Goal: Information Seeking & Learning: Understand process/instructions

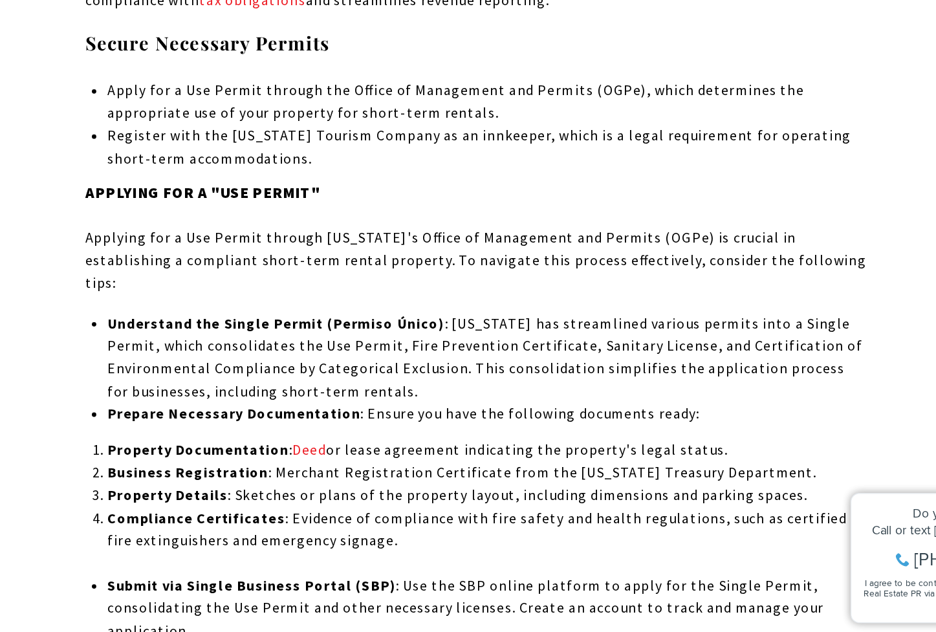
scroll to position [7095, 0]
drag, startPoint x: 371, startPoint y: 363, endPoint x: 508, endPoint y: 364, distance: 136.5
click at [508, 490] on p "Property Documentation : Deed or lease agreement indicating the property's lega…" at bounding box center [476, 498] width 554 height 17
drag, startPoint x: 314, startPoint y: 384, endPoint x: 449, endPoint y: 382, distance: 134.5
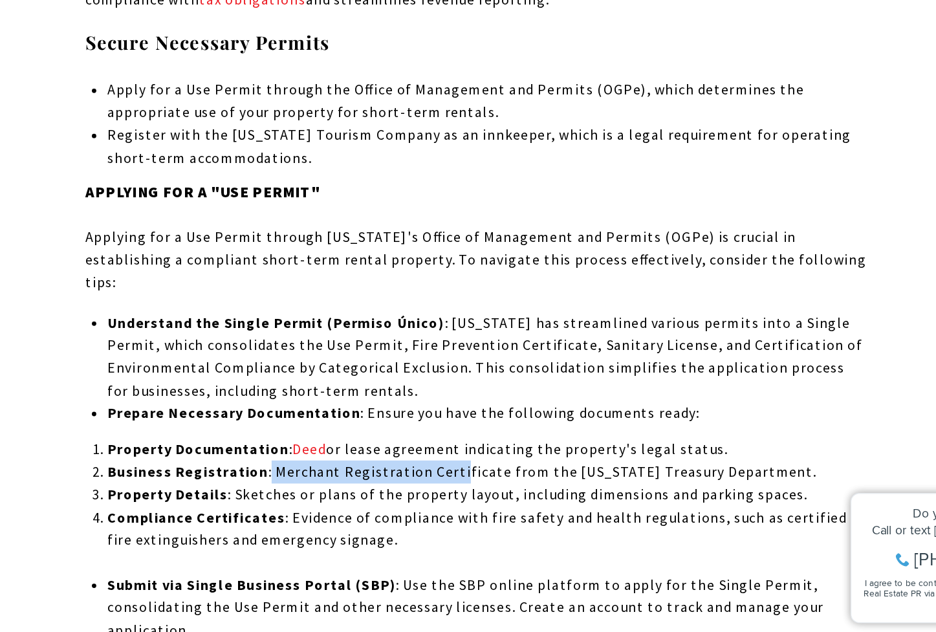
click at [449, 506] on p "Business Registration : Merchant Registration Certificate from the [US_STATE] T…" at bounding box center [476, 514] width 554 height 17
click at [484, 506] on p "Business Registration : Merchant Registration Certificate from the [US_STATE] T…" at bounding box center [476, 514] width 554 height 17
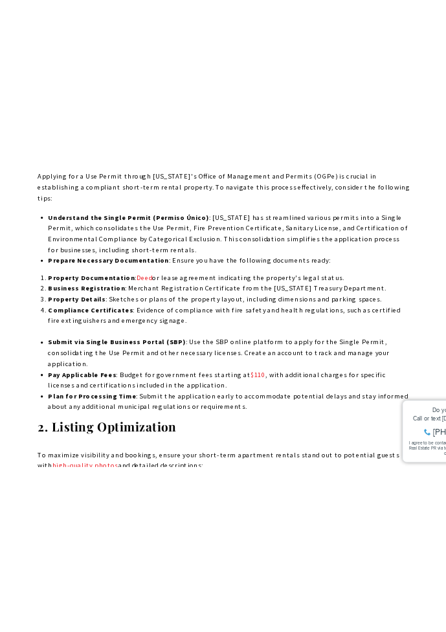
scroll to position [7258, 0]
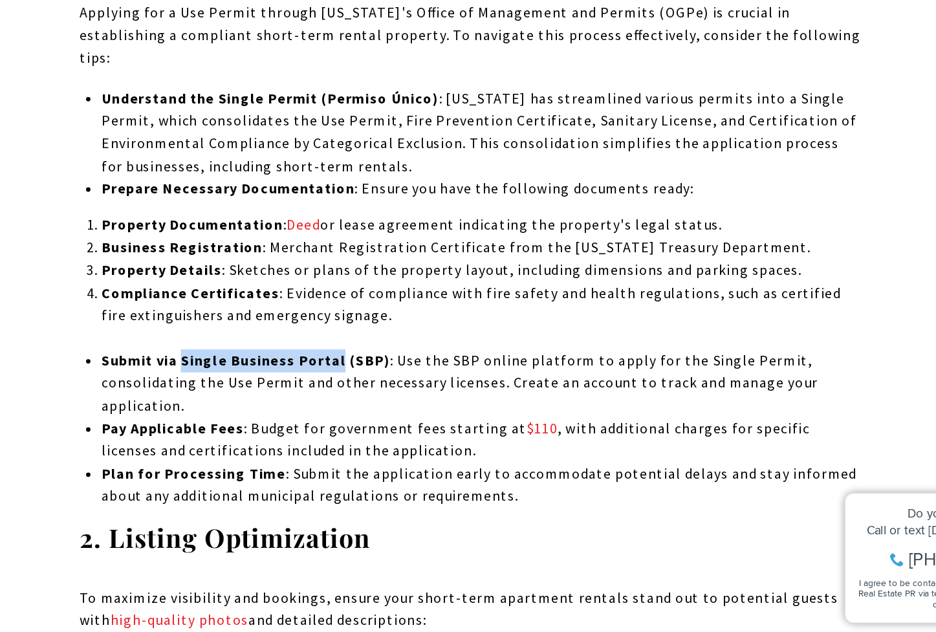
drag, startPoint x: 257, startPoint y: 301, endPoint x: 370, endPoint y: 300, distance: 112.5
click at [370, 427] on strong "Submit via Single Business Portal (SBP)" at bounding box center [304, 433] width 211 height 13
copy strong "Single Business Portal"
click at [374, 427] on strong "Submit via Single Business Portal (SBP)" at bounding box center [304, 433] width 211 height 13
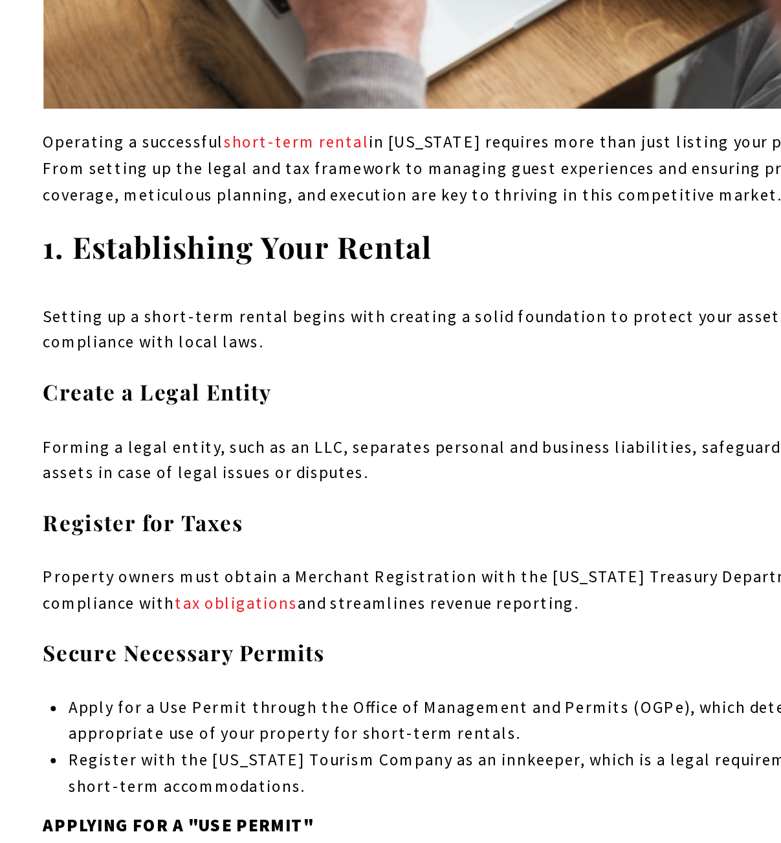
scroll to position [6735, 0]
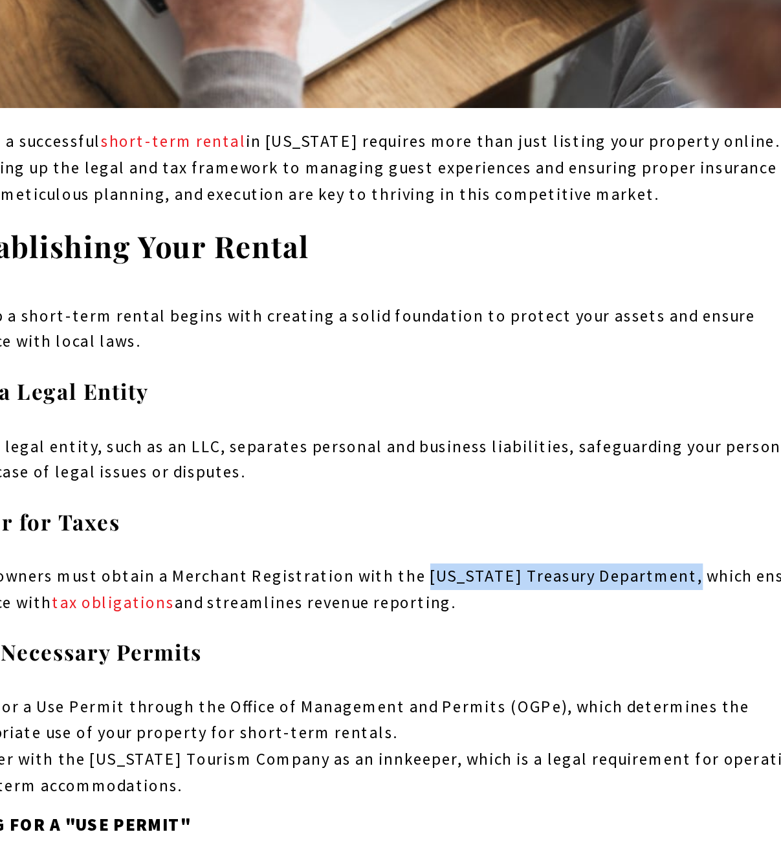
drag, startPoint x: 414, startPoint y: 393, endPoint x: 576, endPoint y: 397, distance: 161.7
click at [576, 505] on p "Property owners must obtain a Merchant Registration with the [US_STATE] Treasur…" at bounding box center [390, 521] width 570 height 33
copy p "[US_STATE] Treasury Department"
click at [578, 505] on p "Property owners must obtain a Merchant Registration with the [US_STATE] Treasur…" at bounding box center [390, 521] width 570 height 33
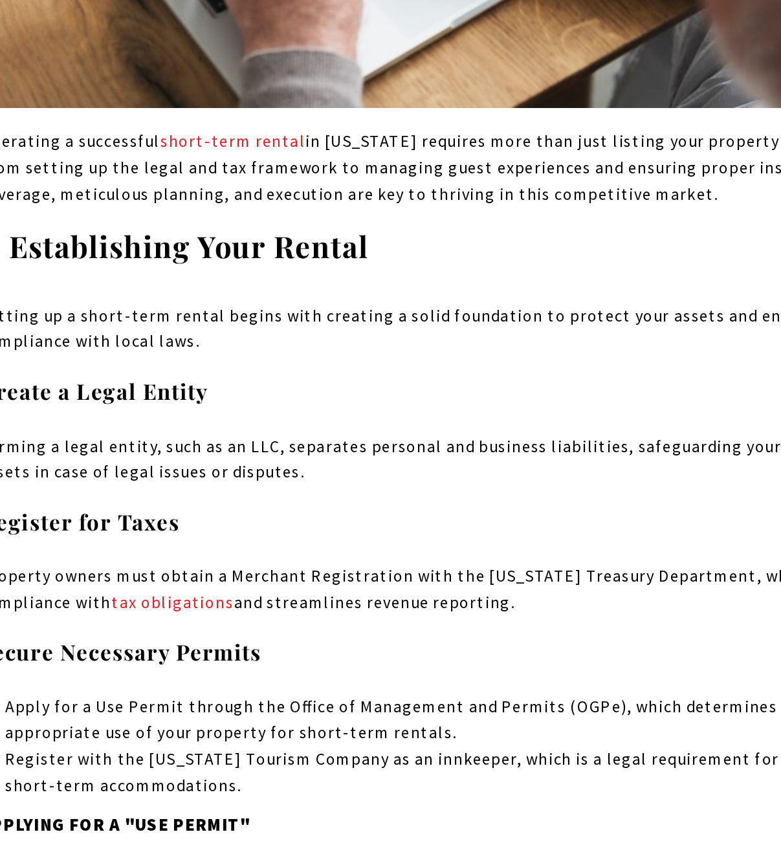
click at [373, 423] on p "Forming a legal entity, such as an LLC, separates personal and business liabili…" at bounding box center [390, 439] width 570 height 33
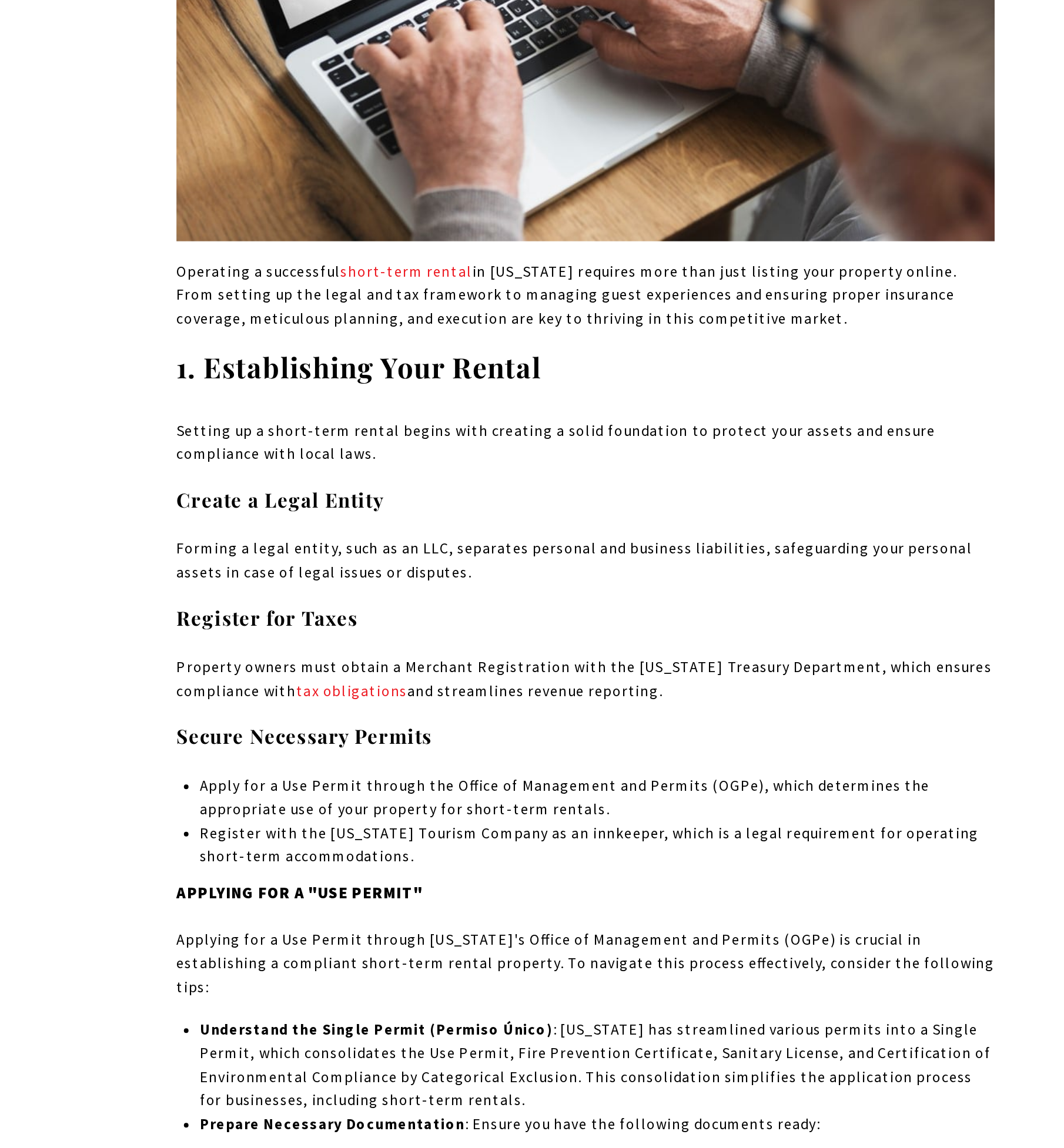
scroll to position [6078, 0]
